Goal: Task Accomplishment & Management: Manage account settings

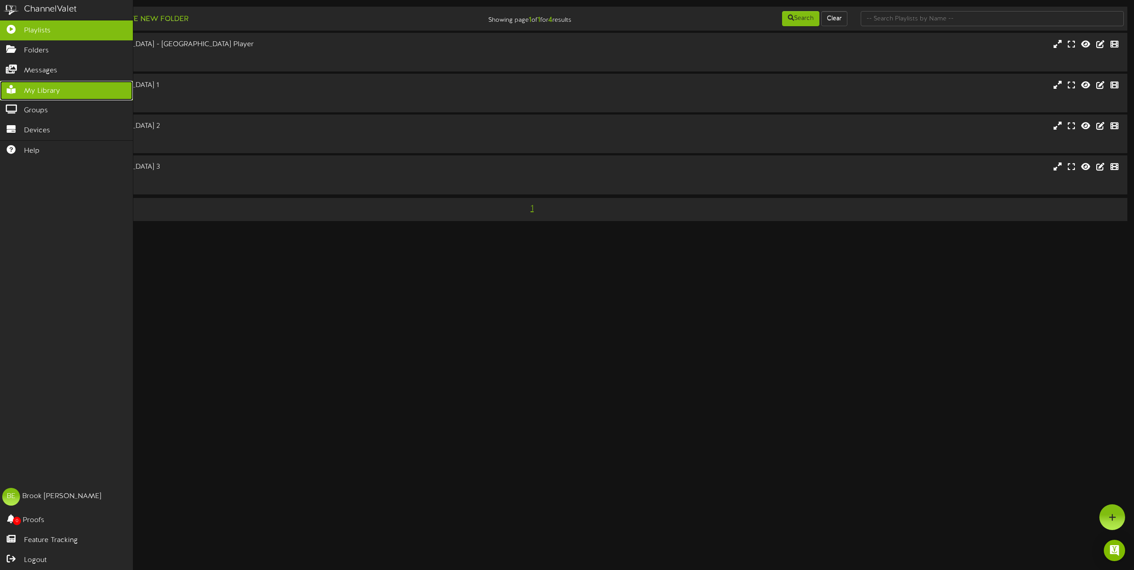
click at [24, 86] on span "My Library" at bounding box center [42, 91] width 36 height 10
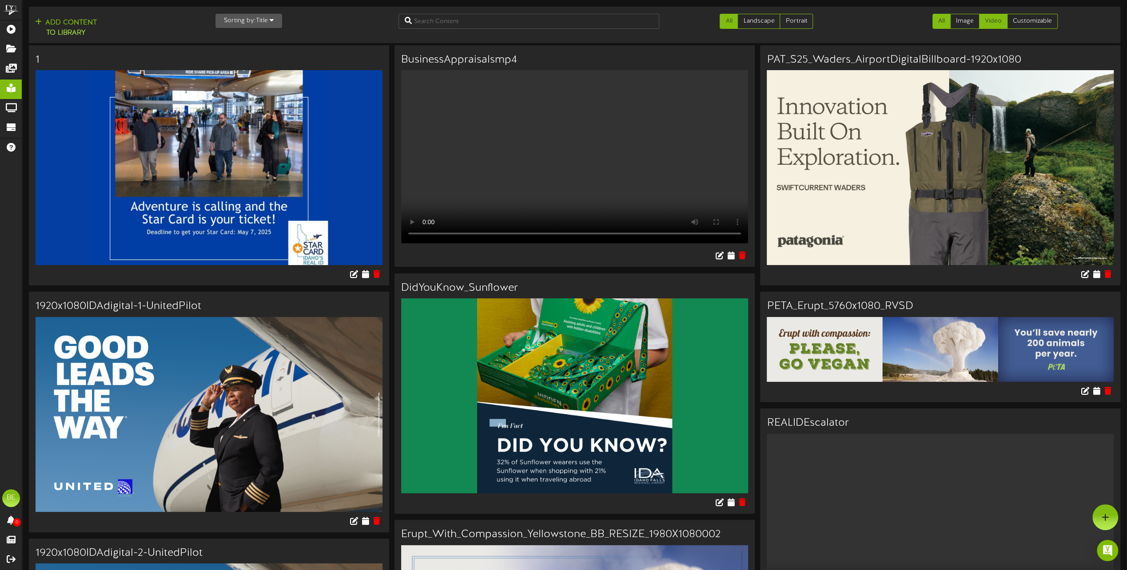
click at [997, 16] on link "Video" at bounding box center [993, 21] width 28 height 15
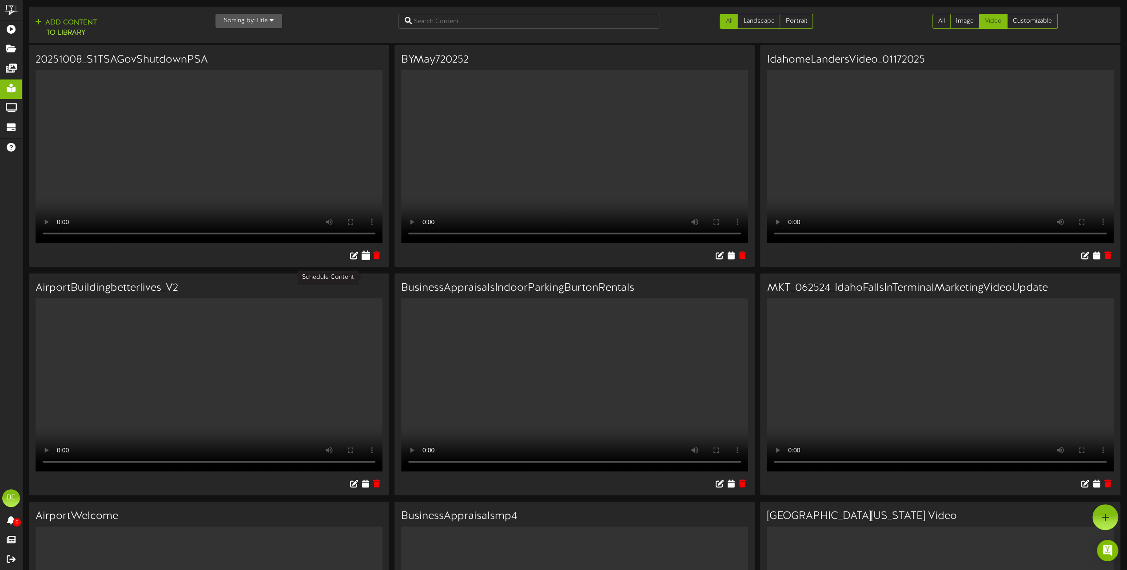
click at [362, 260] on icon at bounding box center [365, 256] width 8 height 10
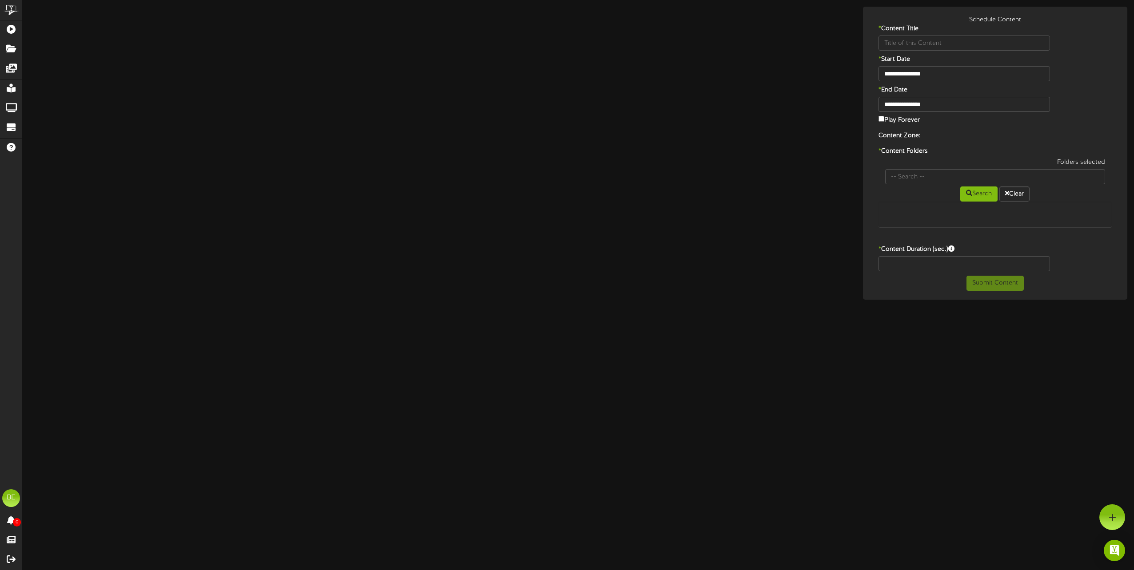
type input "20251008_S1TSAGovShutdownPSA"
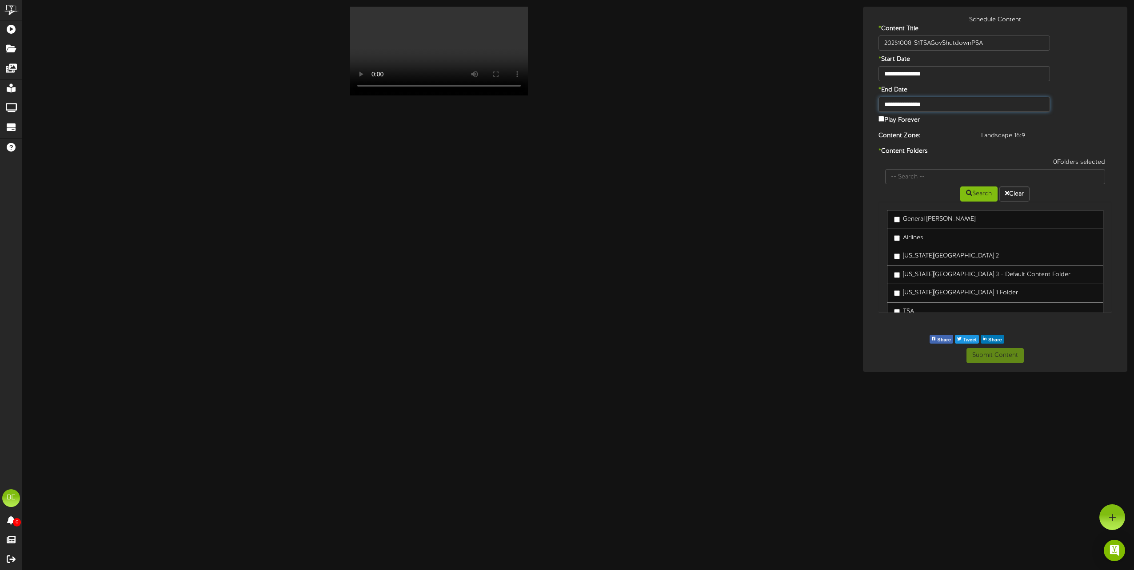
click at [936, 107] on input "**********" at bounding box center [964, 104] width 172 height 15
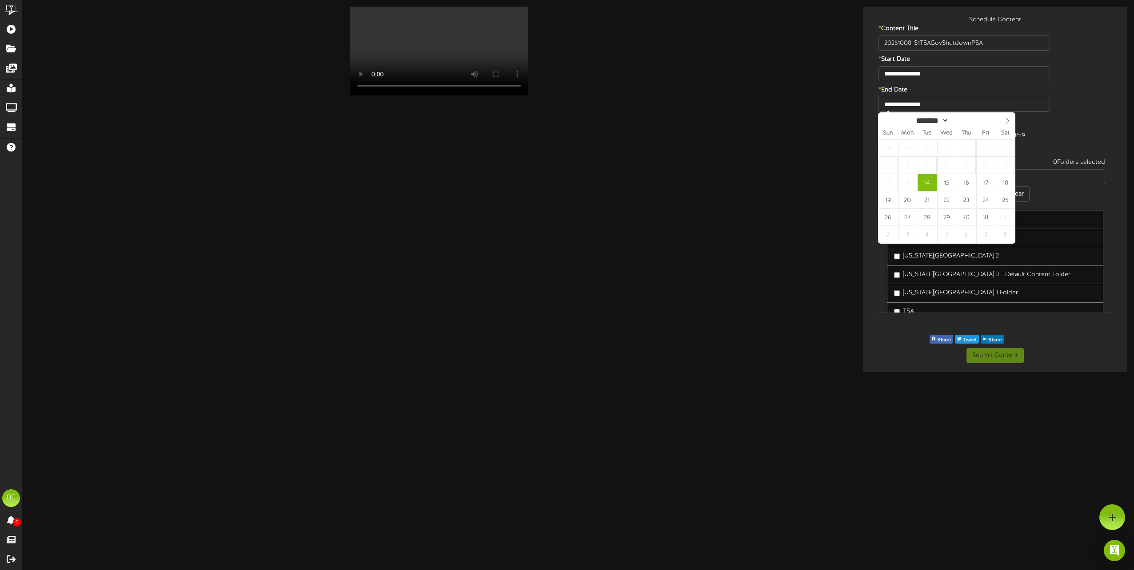
click at [1069, 372] on html "ChannelValet Playlists Folders Messages My Library Groups Devices Help BE [PERS…" at bounding box center [567, 186] width 1134 height 372
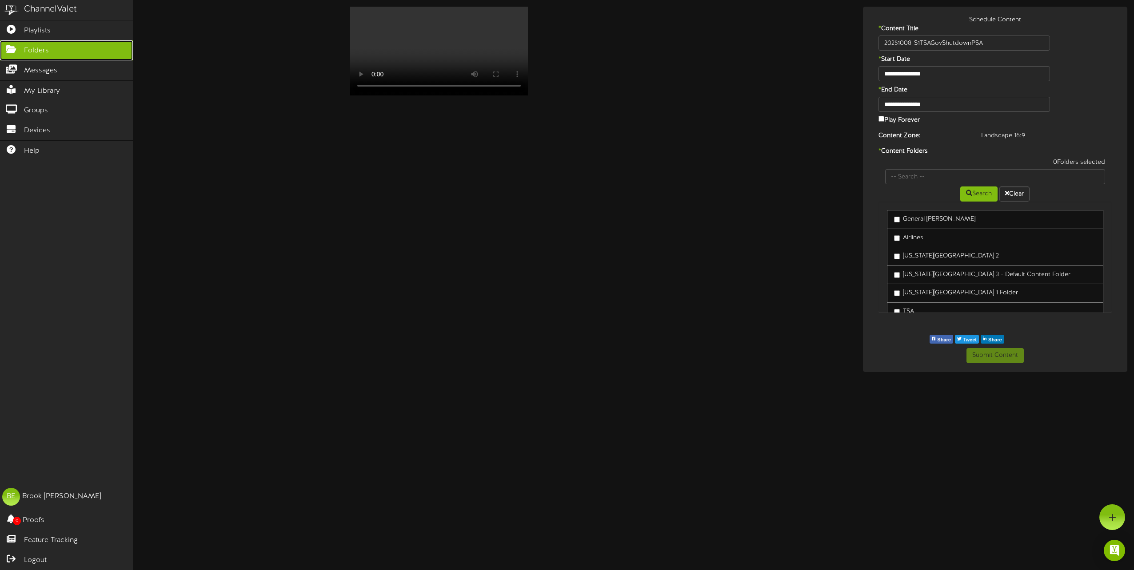
click at [15, 44] on link "Folders" at bounding box center [66, 50] width 133 height 20
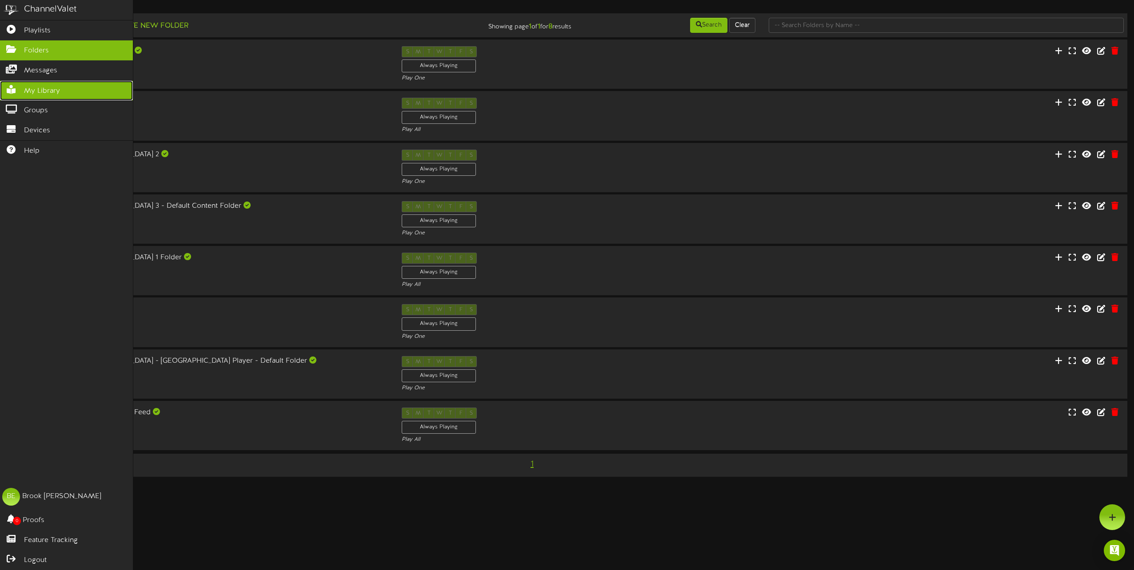
click at [41, 83] on link "My Library" at bounding box center [66, 91] width 133 height 20
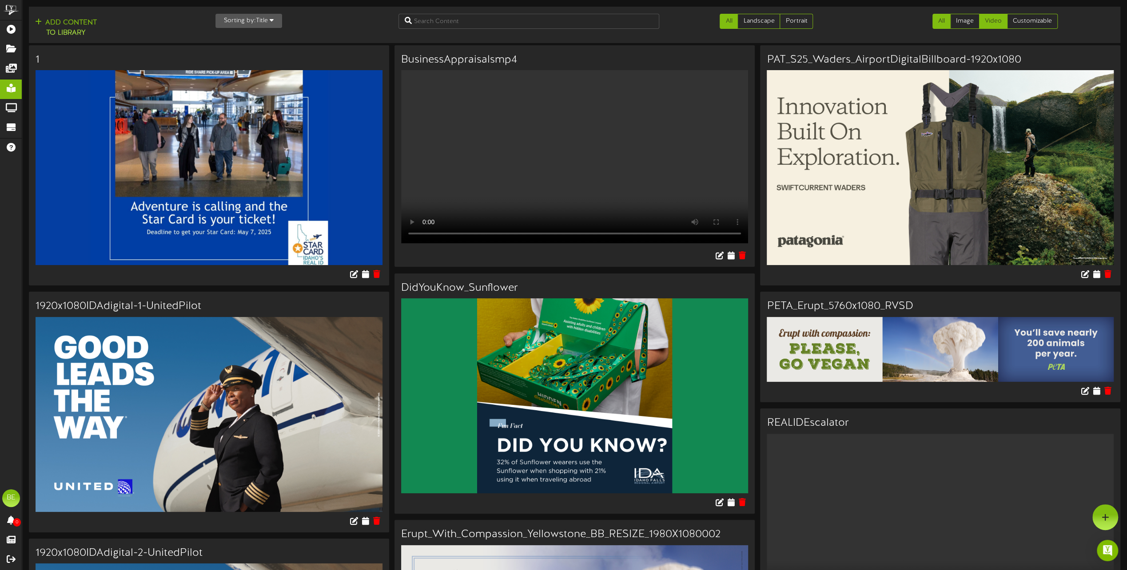
click at [992, 17] on link "Video" at bounding box center [993, 21] width 28 height 15
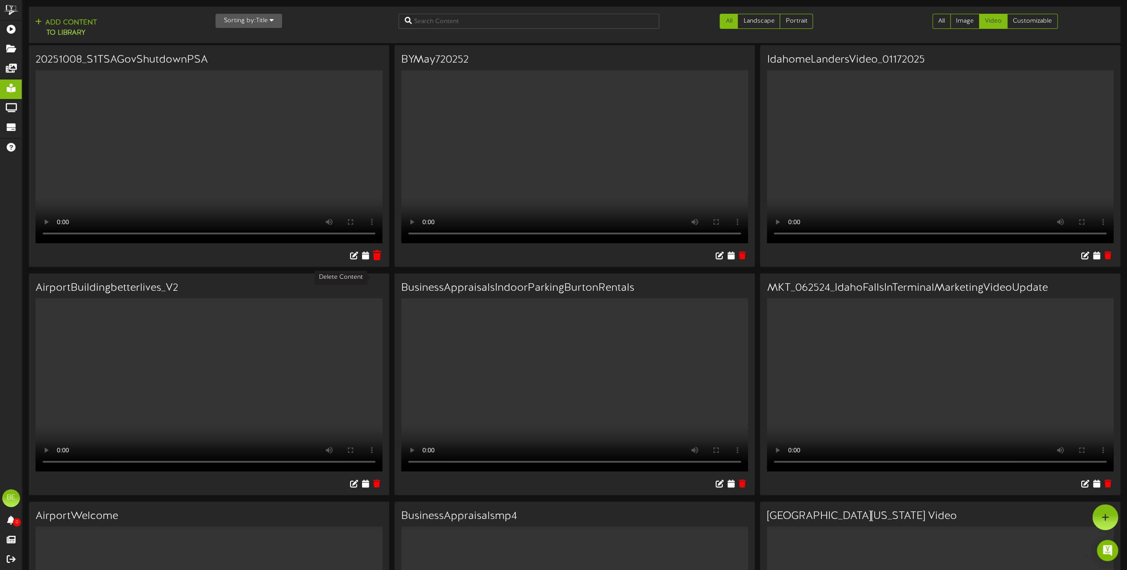
click at [377, 260] on icon at bounding box center [376, 256] width 8 height 10
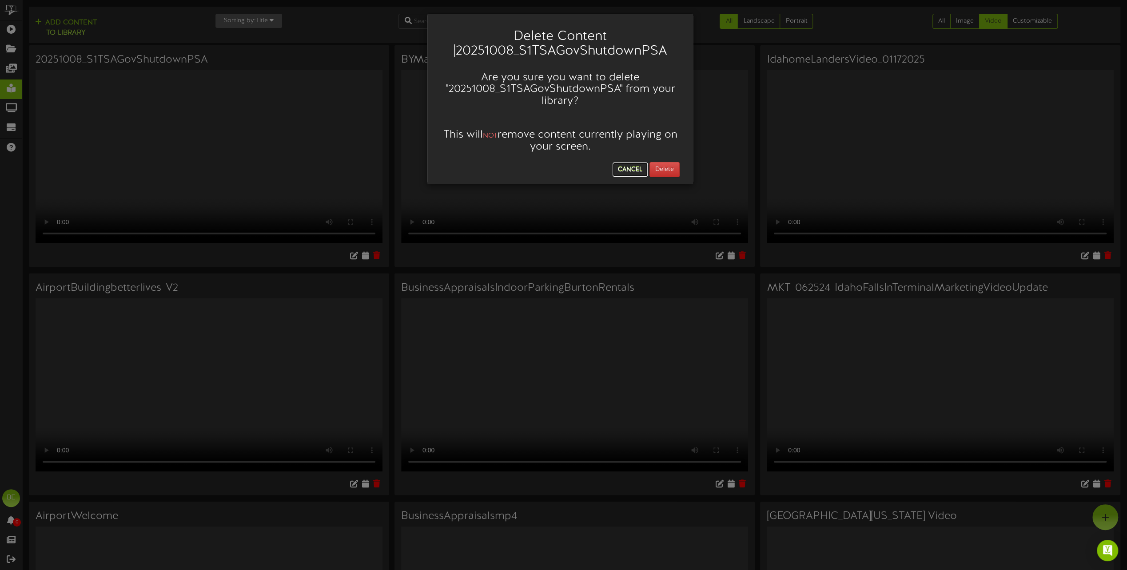
click at [631, 168] on button "Cancel" at bounding box center [630, 170] width 35 height 14
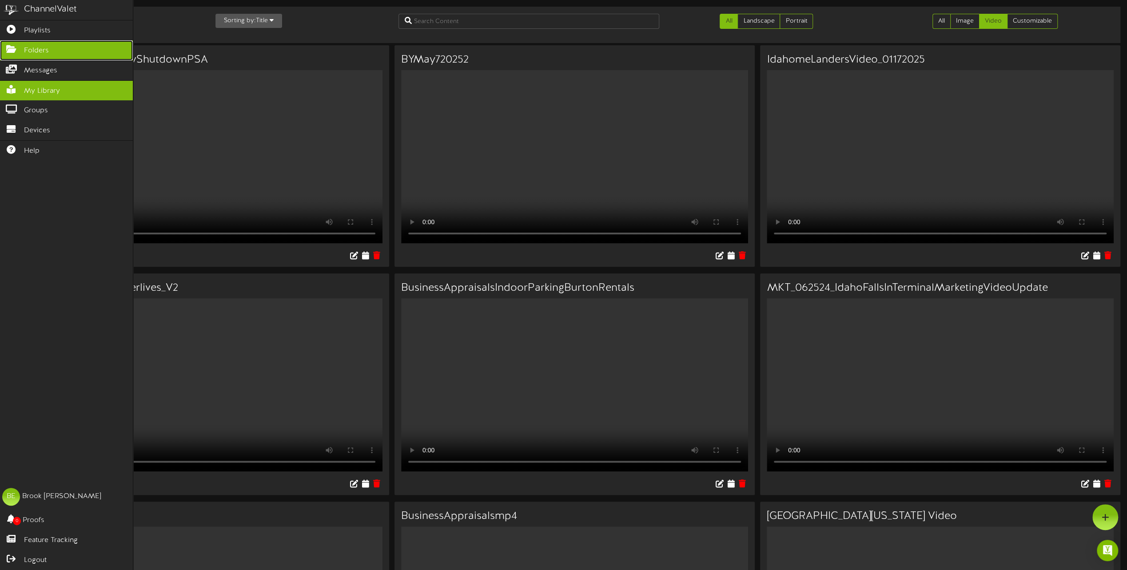
click at [26, 51] on span "Folders" at bounding box center [36, 51] width 25 height 10
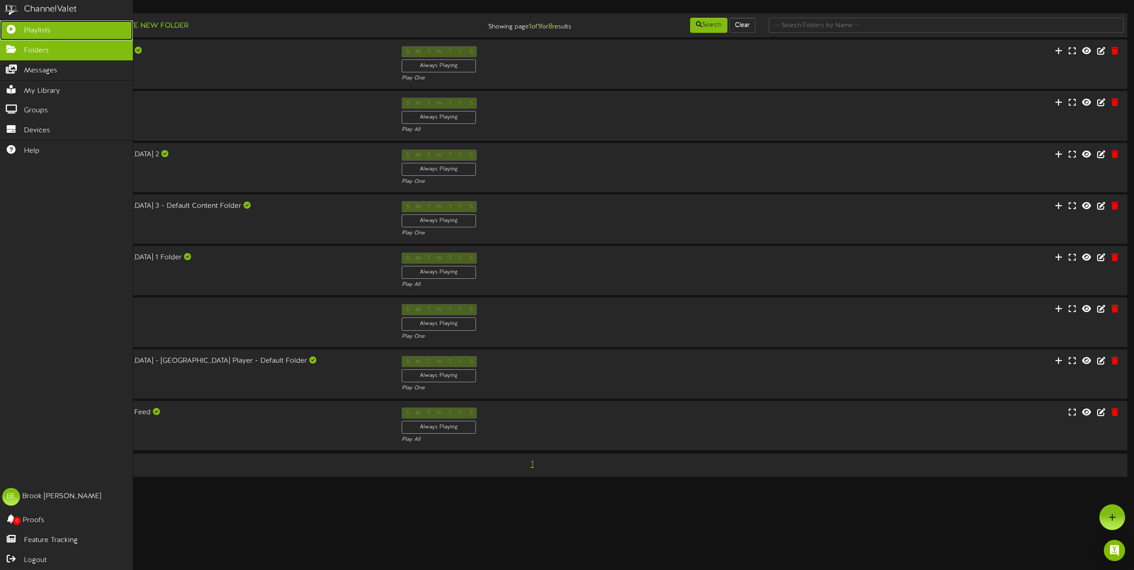
click at [30, 30] on span "Playlists" at bounding box center [37, 31] width 27 height 10
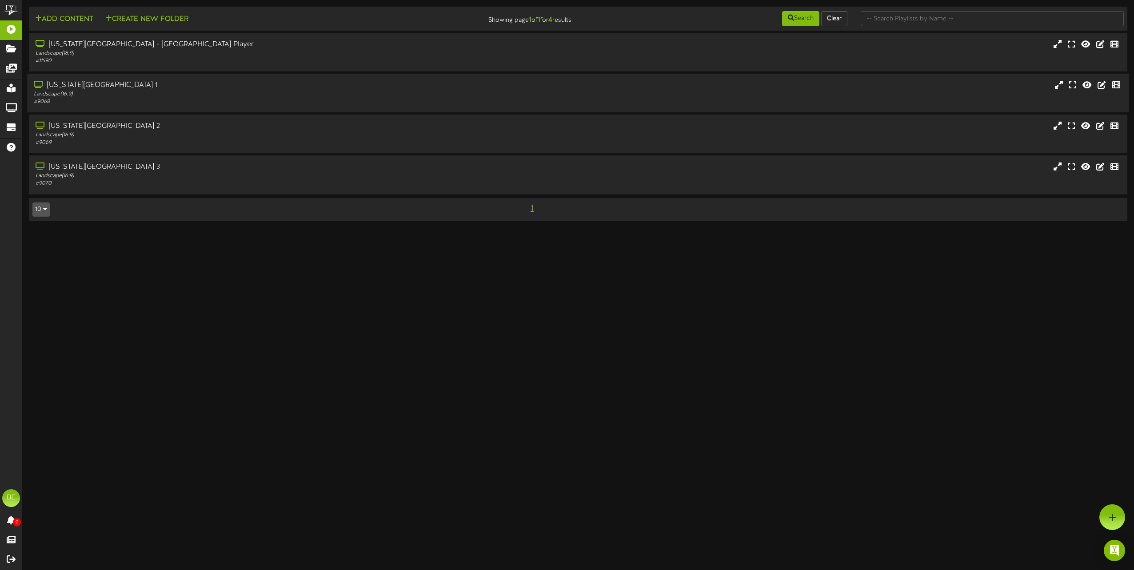
click at [103, 85] on div "[US_STATE][GEOGRAPHIC_DATA] 1" at bounding box center [257, 85] width 446 height 10
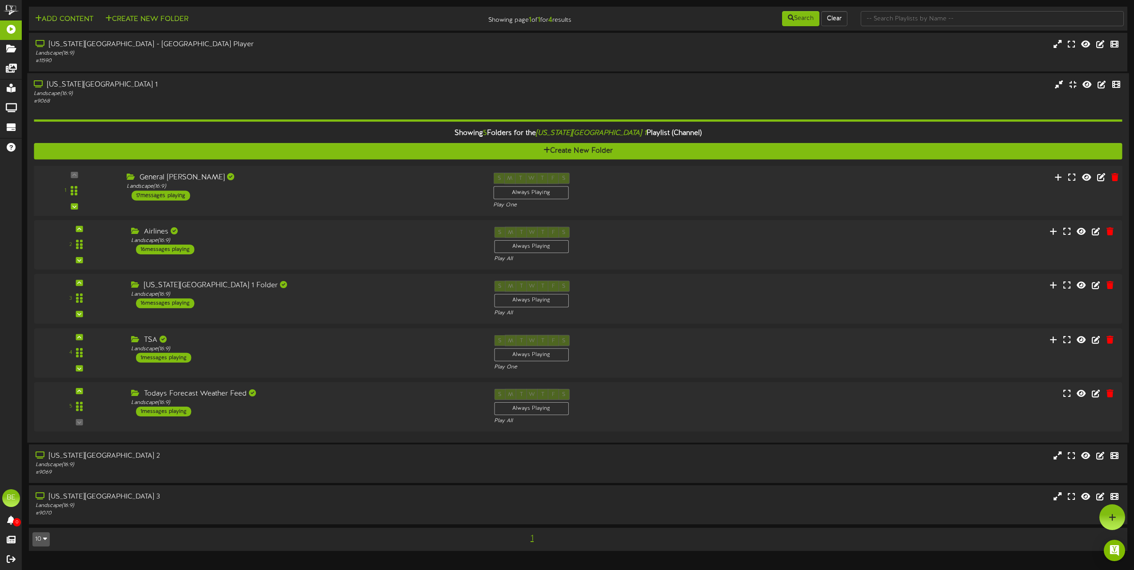
click at [183, 196] on div "17 messages playing" at bounding box center [160, 196] width 59 height 10
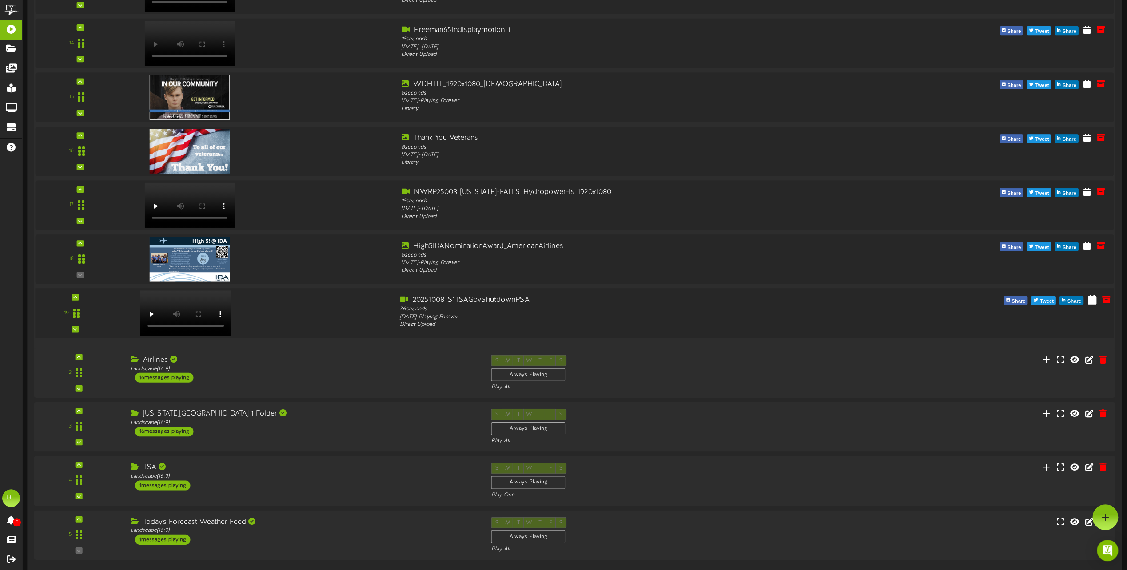
scroll to position [800, 0]
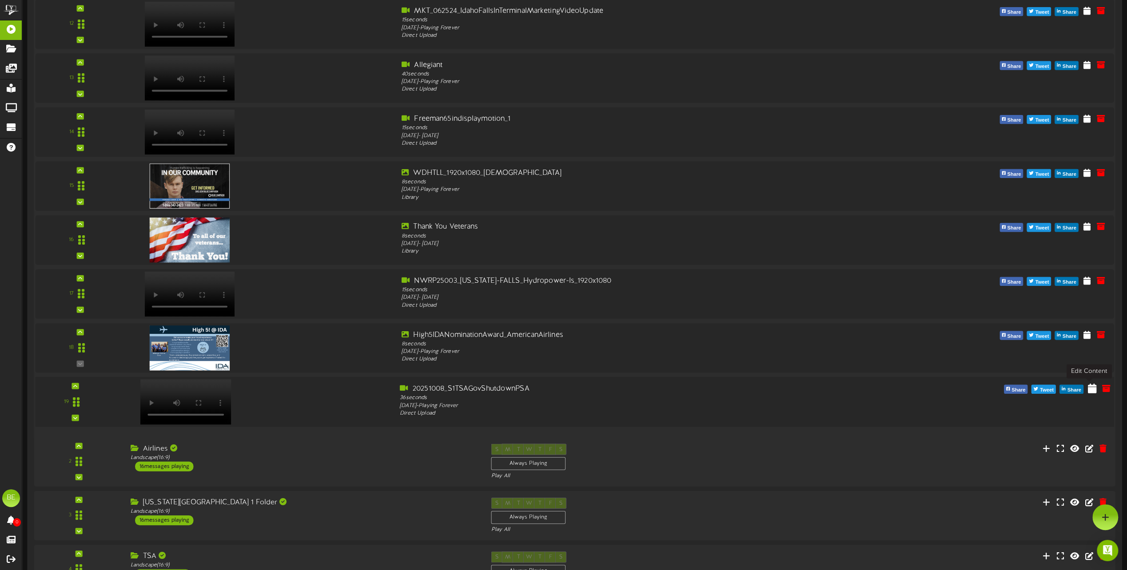
click at [1096, 387] on icon at bounding box center [1092, 388] width 9 height 10
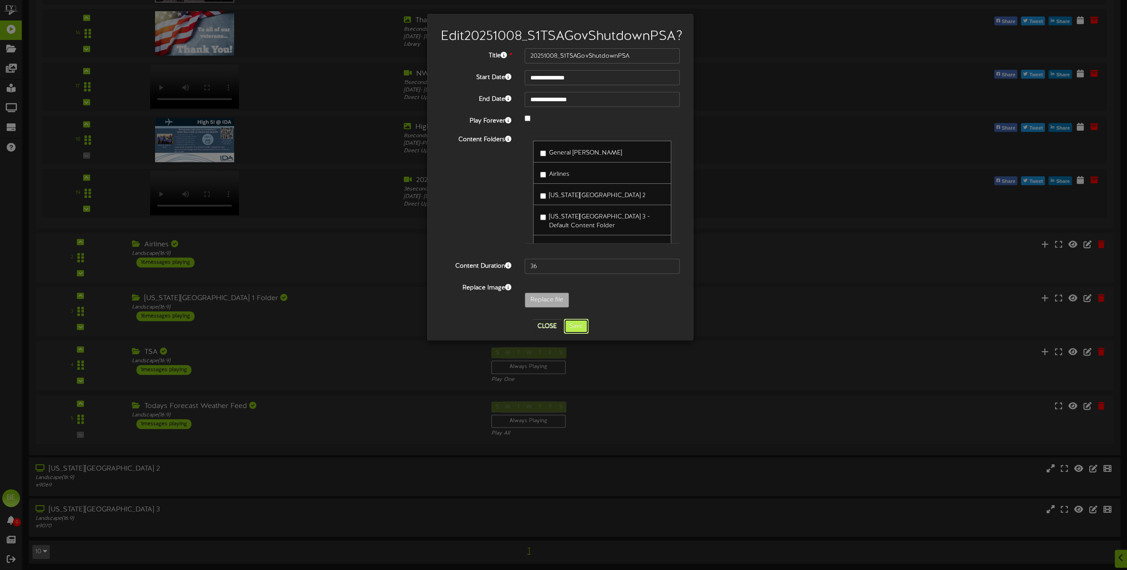
click at [575, 334] on button "Save" at bounding box center [576, 326] width 25 height 15
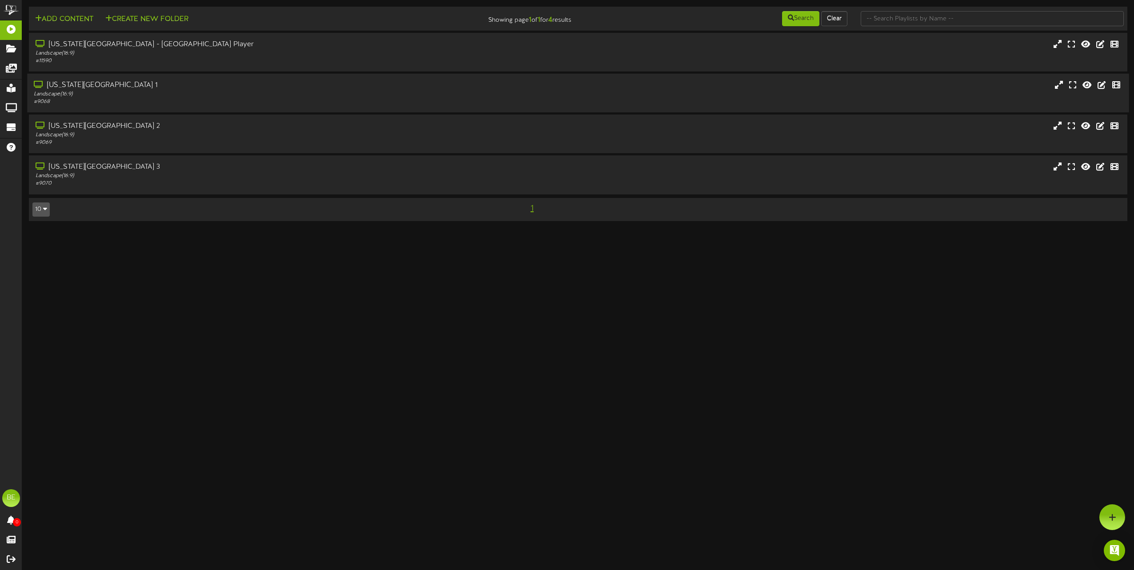
click at [104, 88] on div "[US_STATE][GEOGRAPHIC_DATA] 1" at bounding box center [257, 85] width 446 height 10
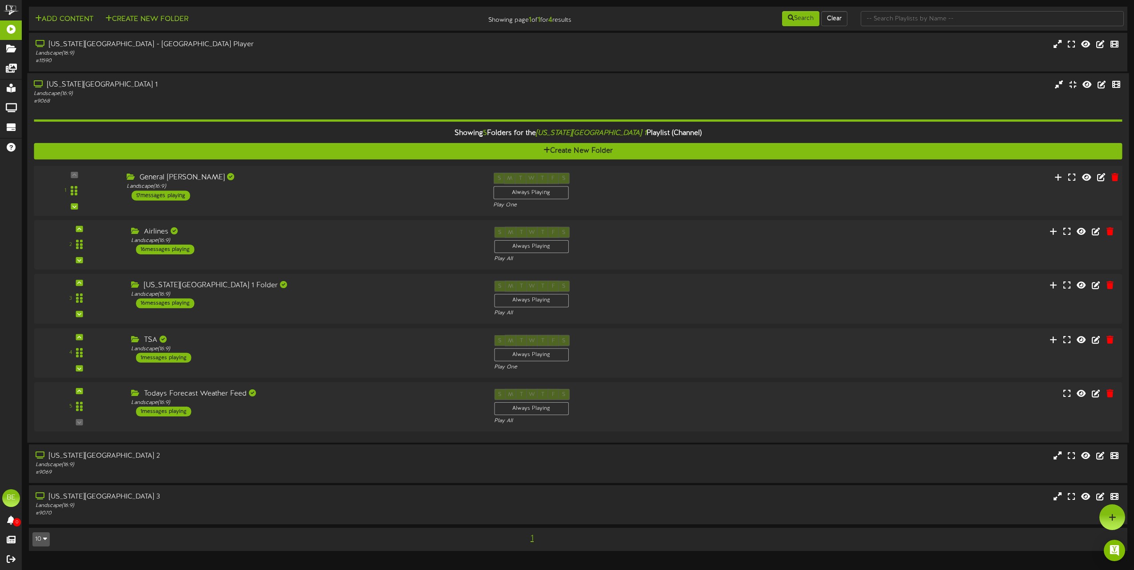
click at [171, 194] on div "17 messages playing" at bounding box center [160, 196] width 59 height 10
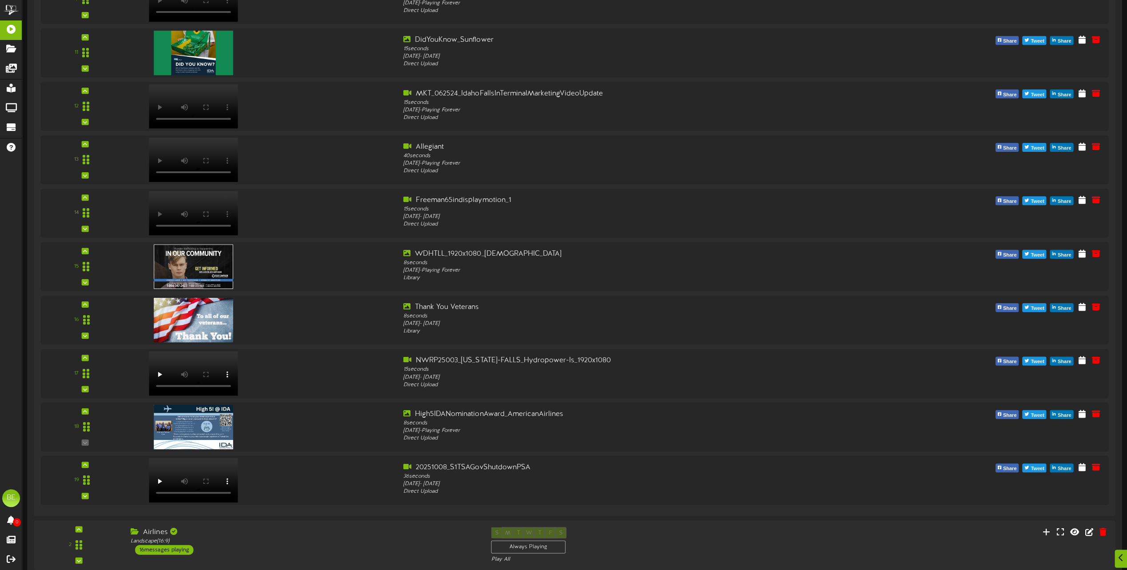
scroll to position [1002, 0]
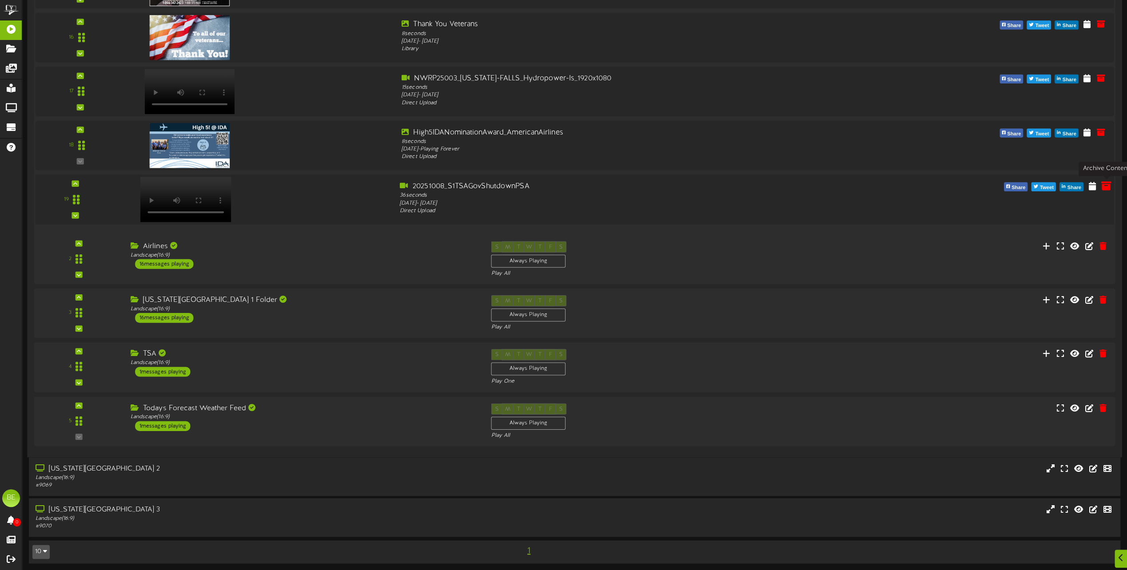
click at [1110, 189] on icon at bounding box center [1106, 186] width 10 height 10
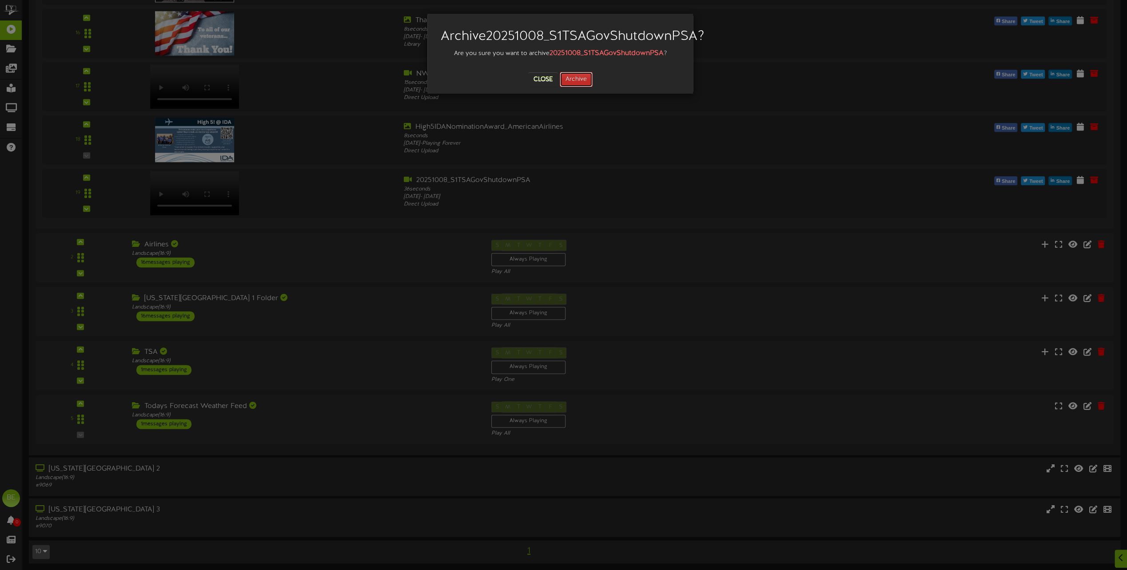
click at [574, 87] on button "Archive" at bounding box center [576, 79] width 33 height 15
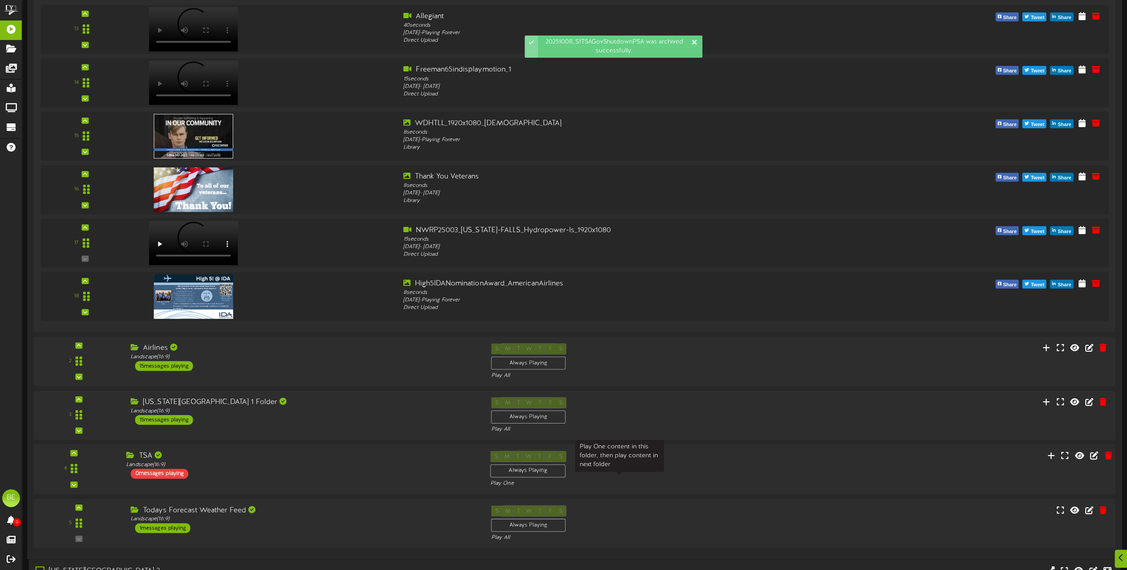
scroll to position [949, 0]
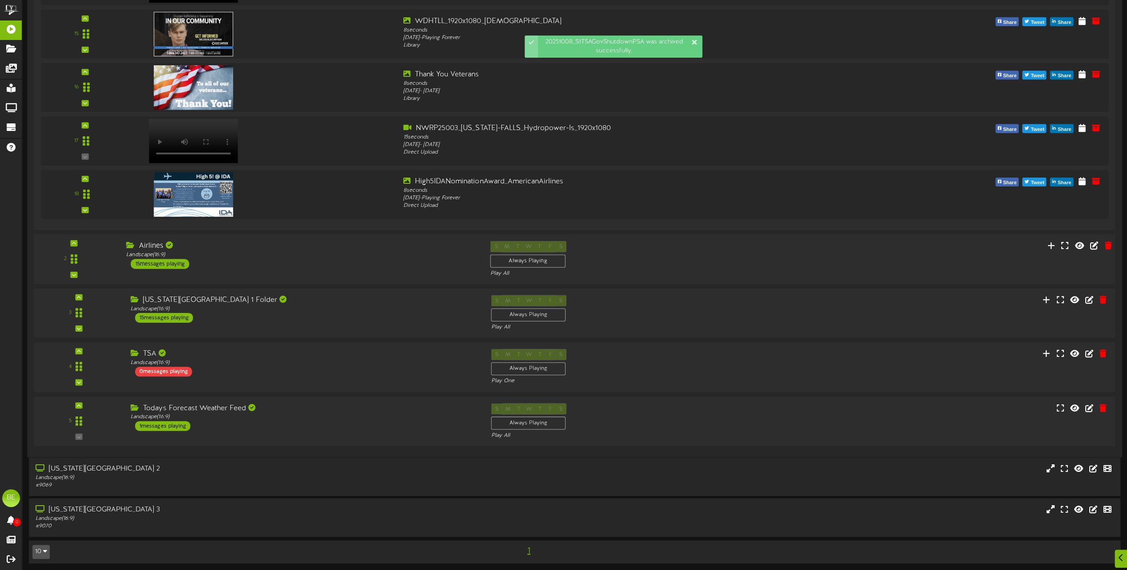
click at [169, 263] on div "15 messages playing" at bounding box center [160, 264] width 59 height 10
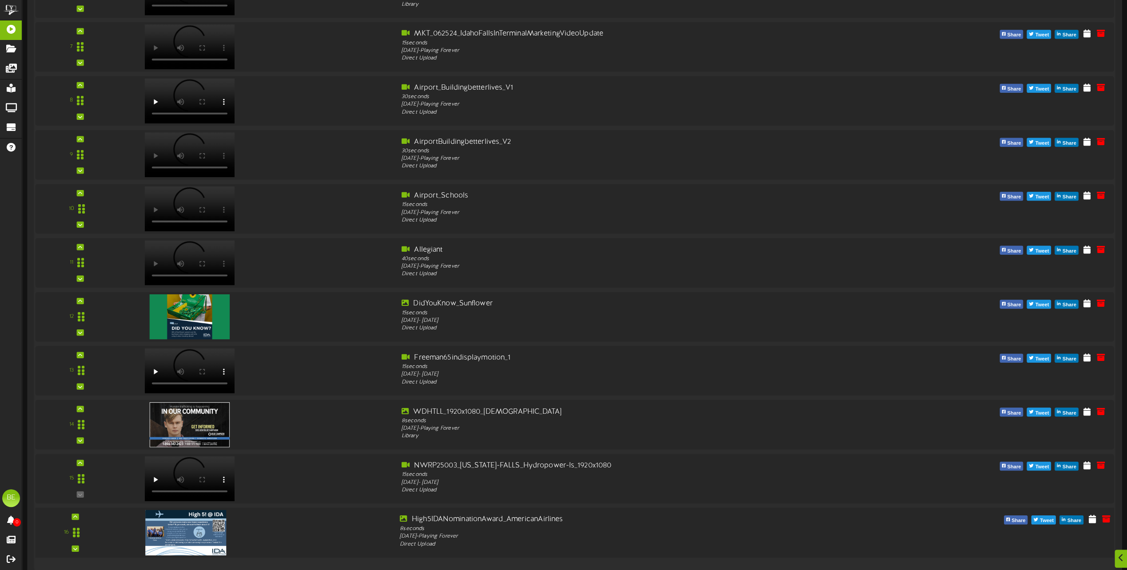
scroll to position [1803, 0]
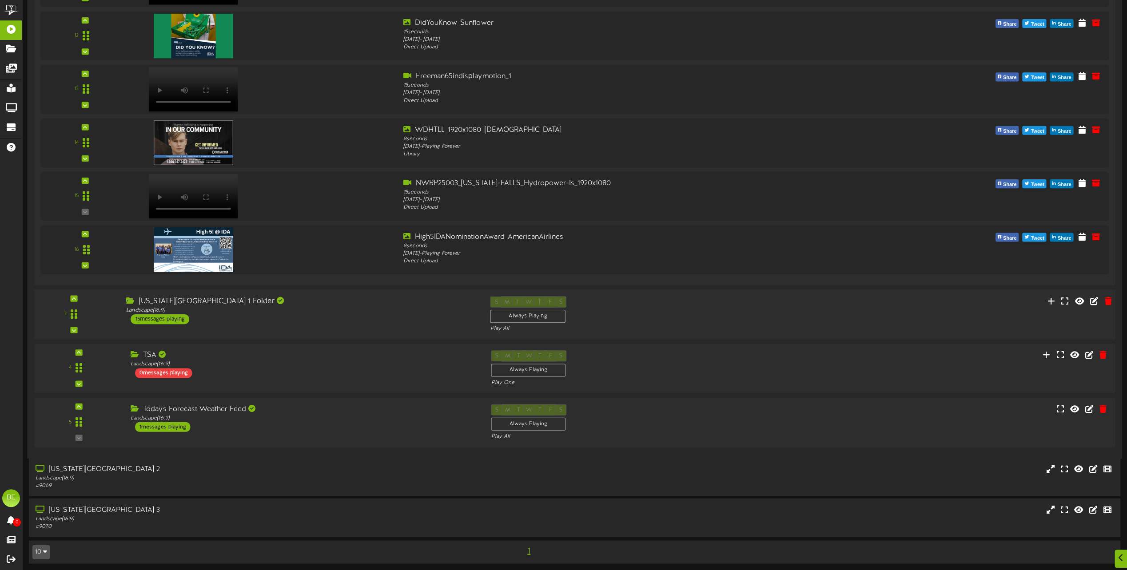
click at [187, 319] on div "15 messages playing" at bounding box center [160, 319] width 59 height 10
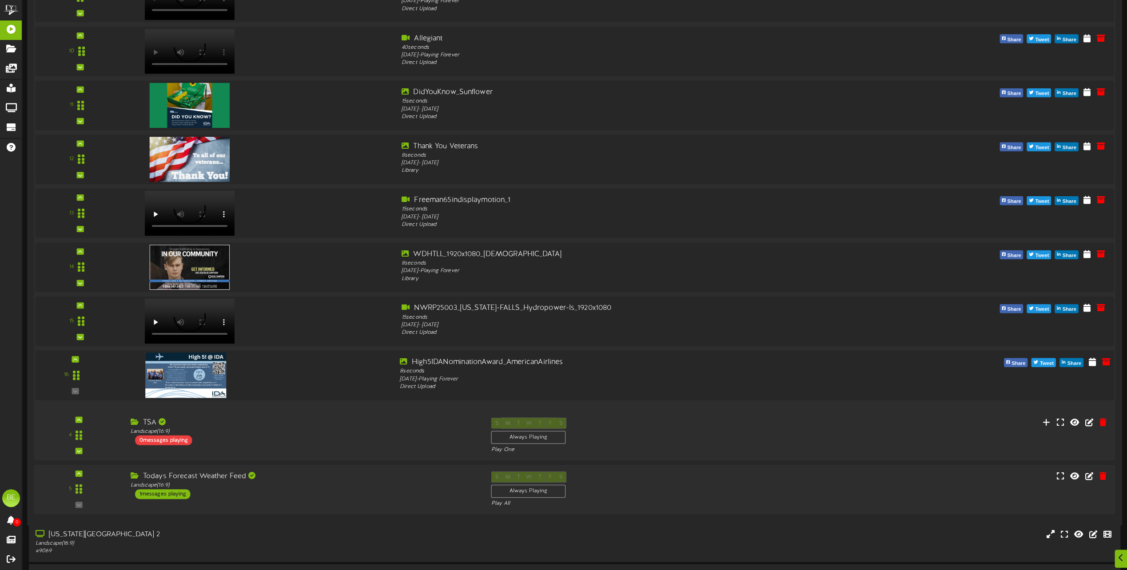
scroll to position [2711, 0]
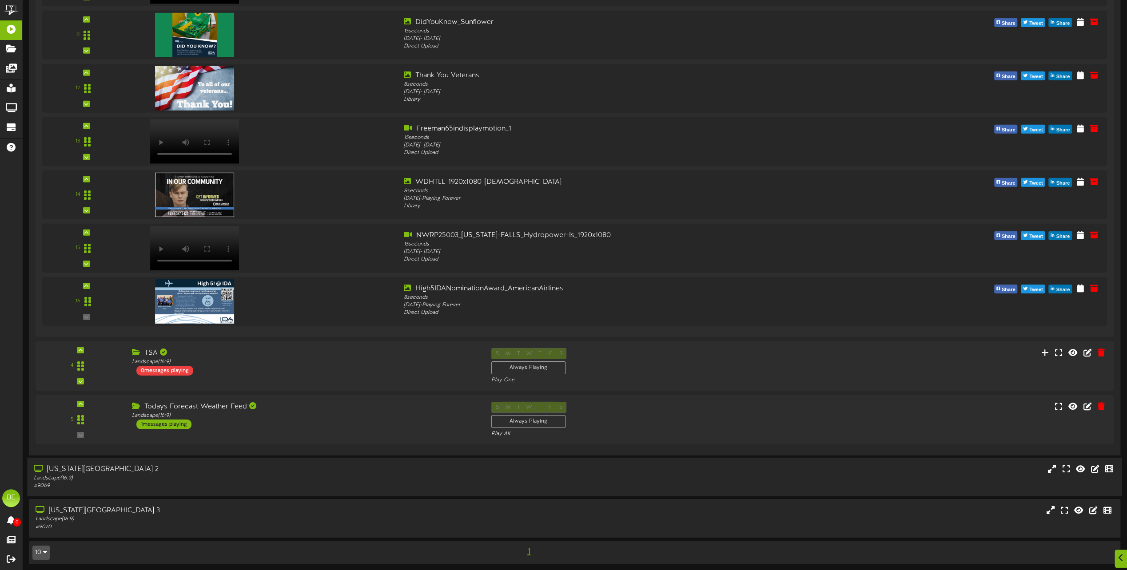
drag, startPoint x: 102, startPoint y: 479, endPoint x: 107, endPoint y: 478, distance: 4.5
click at [102, 479] on div "Landscape ( 16:9 )" at bounding box center [255, 479] width 443 height 8
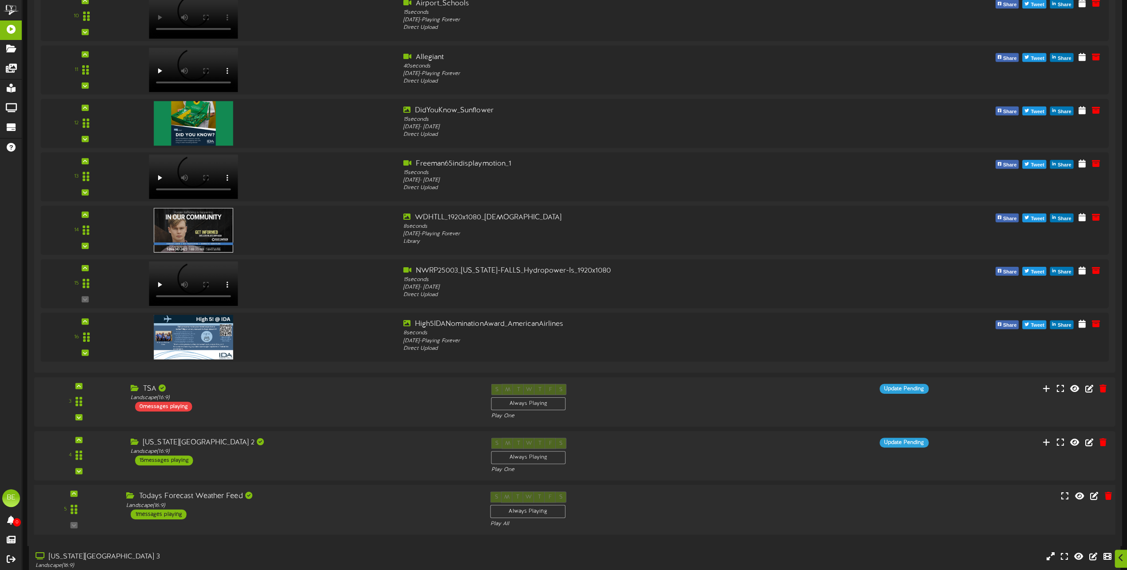
scroll to position [4856, 0]
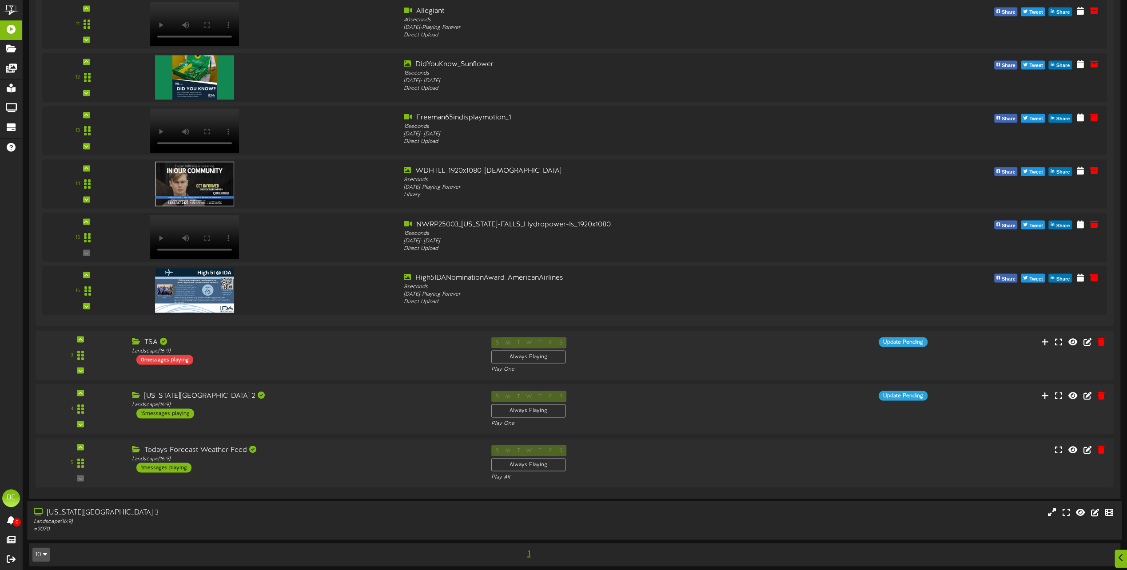
click at [152, 519] on div "Landscape ( 16:9 )" at bounding box center [255, 522] width 443 height 8
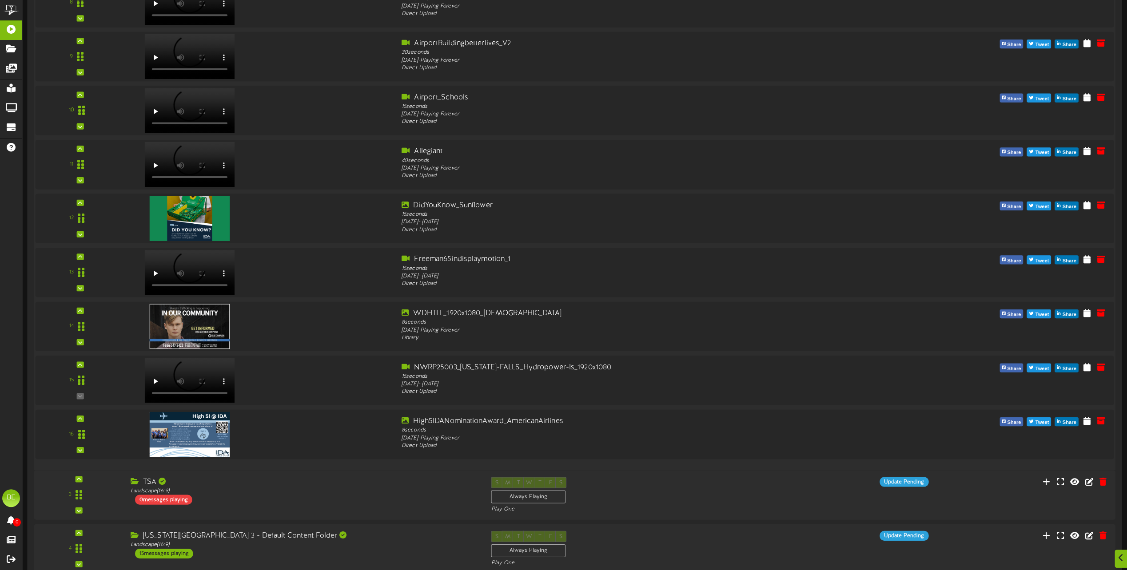
scroll to position [7000, 0]
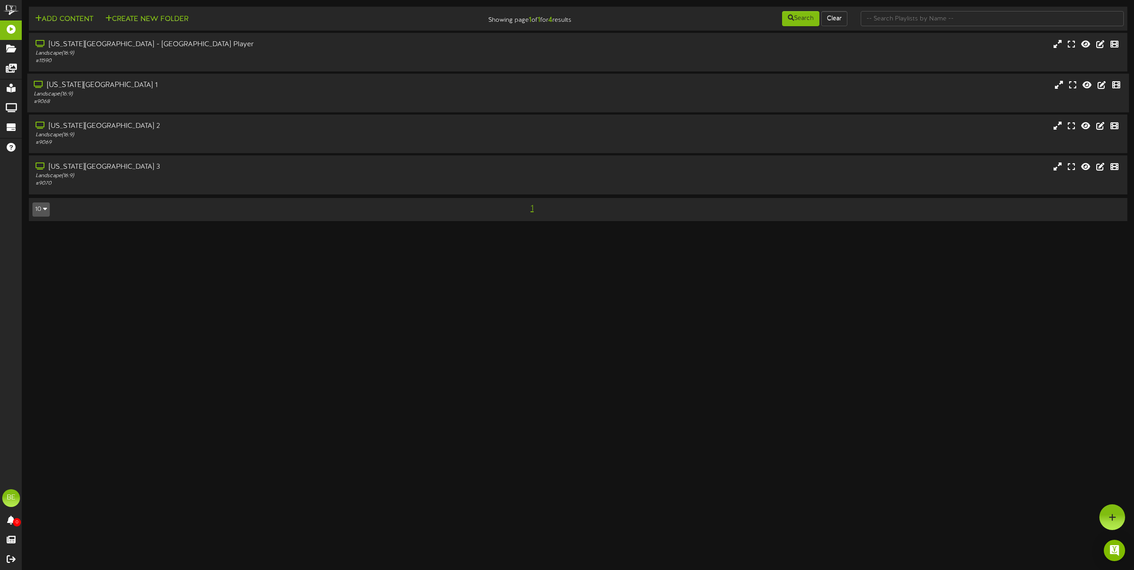
click at [67, 85] on div "[US_STATE][GEOGRAPHIC_DATA] 1" at bounding box center [257, 85] width 446 height 10
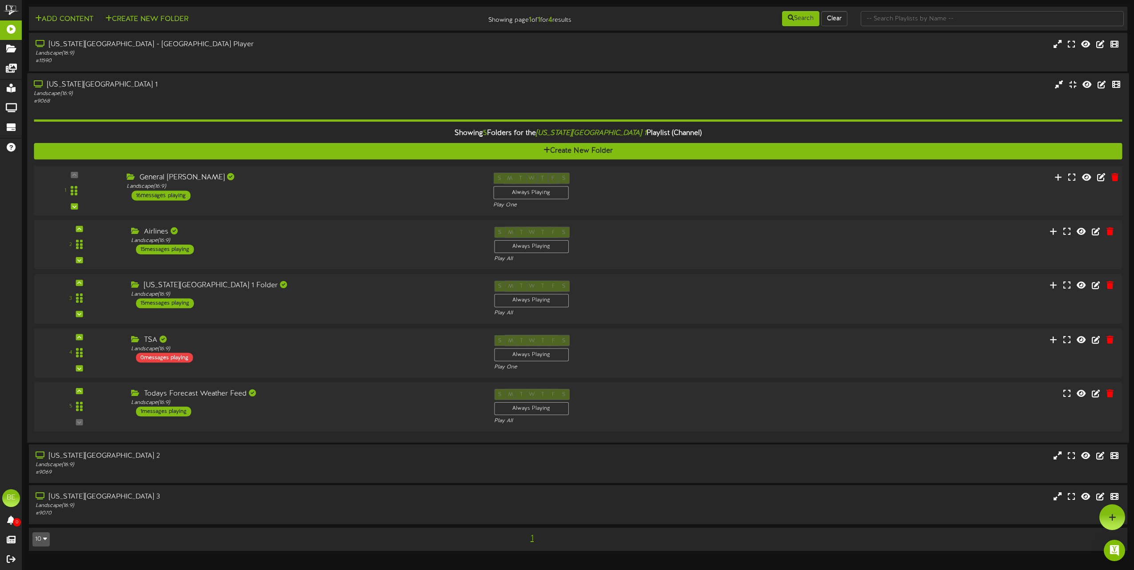
click at [148, 197] on div "16 messages playing" at bounding box center [160, 196] width 59 height 10
